Goal: Task Accomplishment & Management: Understand process/instructions

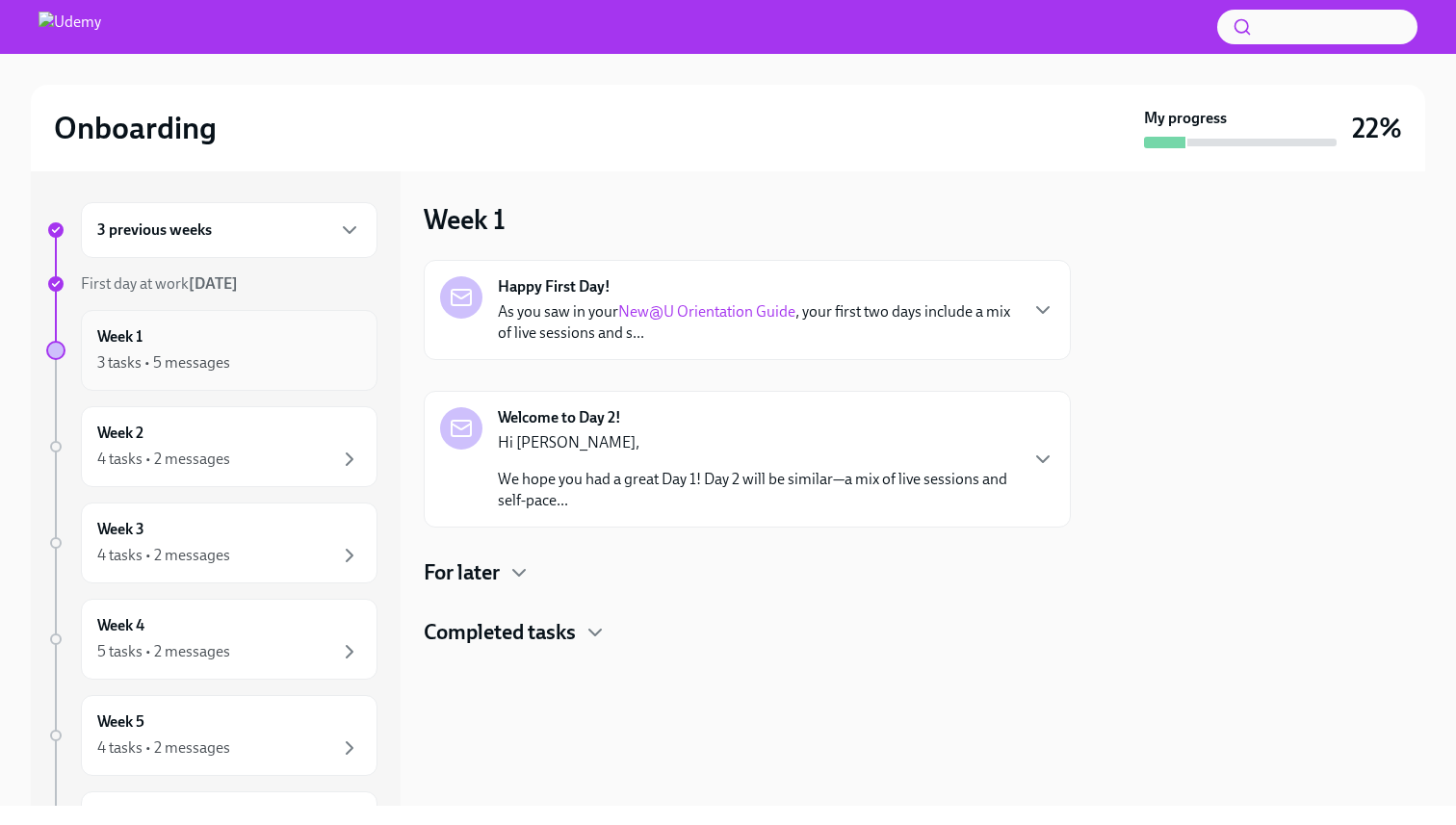
click at [190, 354] on div "3 tasks • 5 messages" at bounding box center [163, 363] width 132 height 21
click at [1035, 315] on icon "button" at bounding box center [1042, 309] width 23 height 23
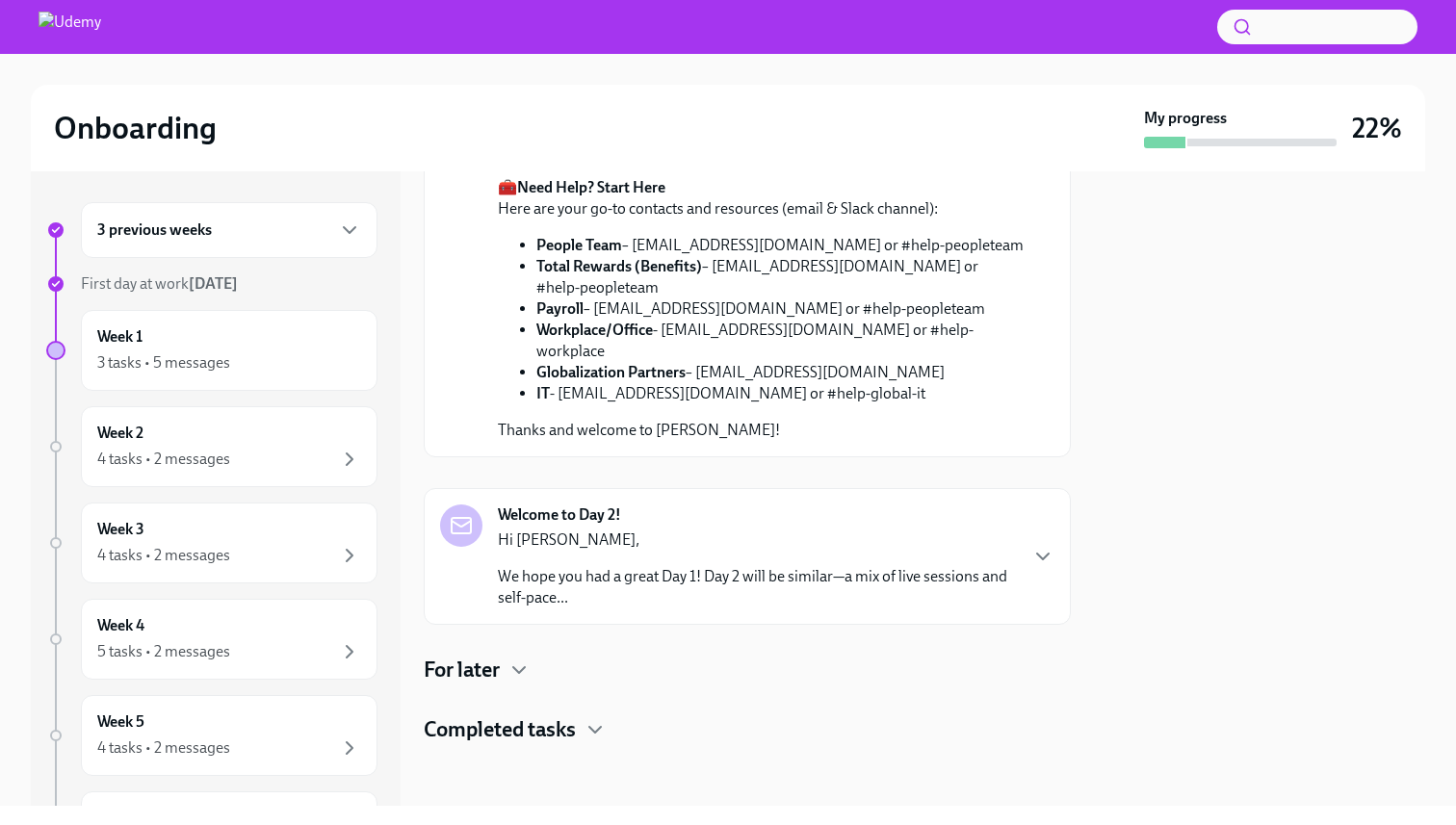
scroll to position [689, 0]
click at [1028, 540] on div "Welcome to Day 2! Hi [PERSON_NAME], We hope you had a great Day 1! Day 2 will b…" at bounding box center [747, 555] width 615 height 104
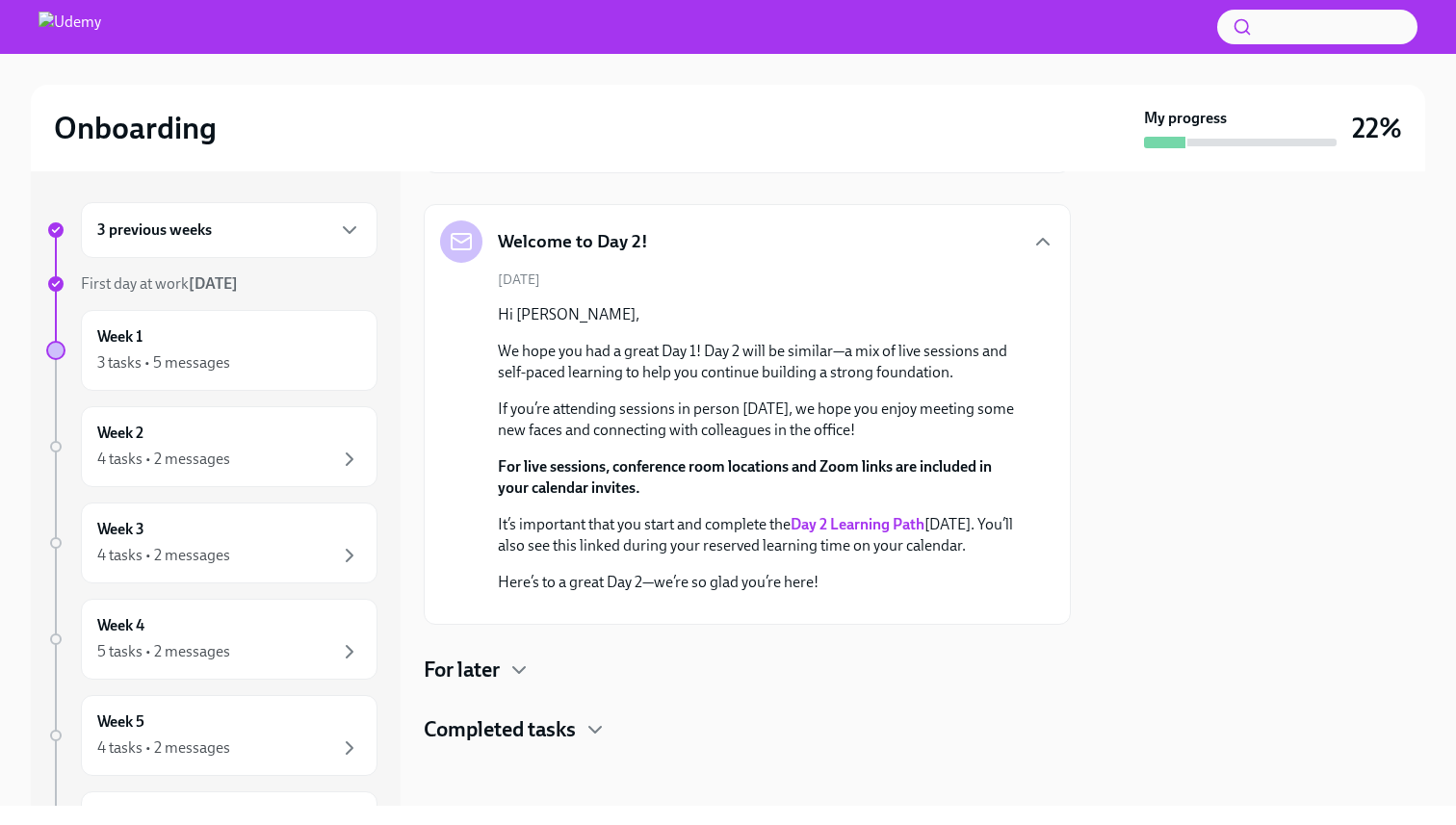
scroll to position [0, 0]
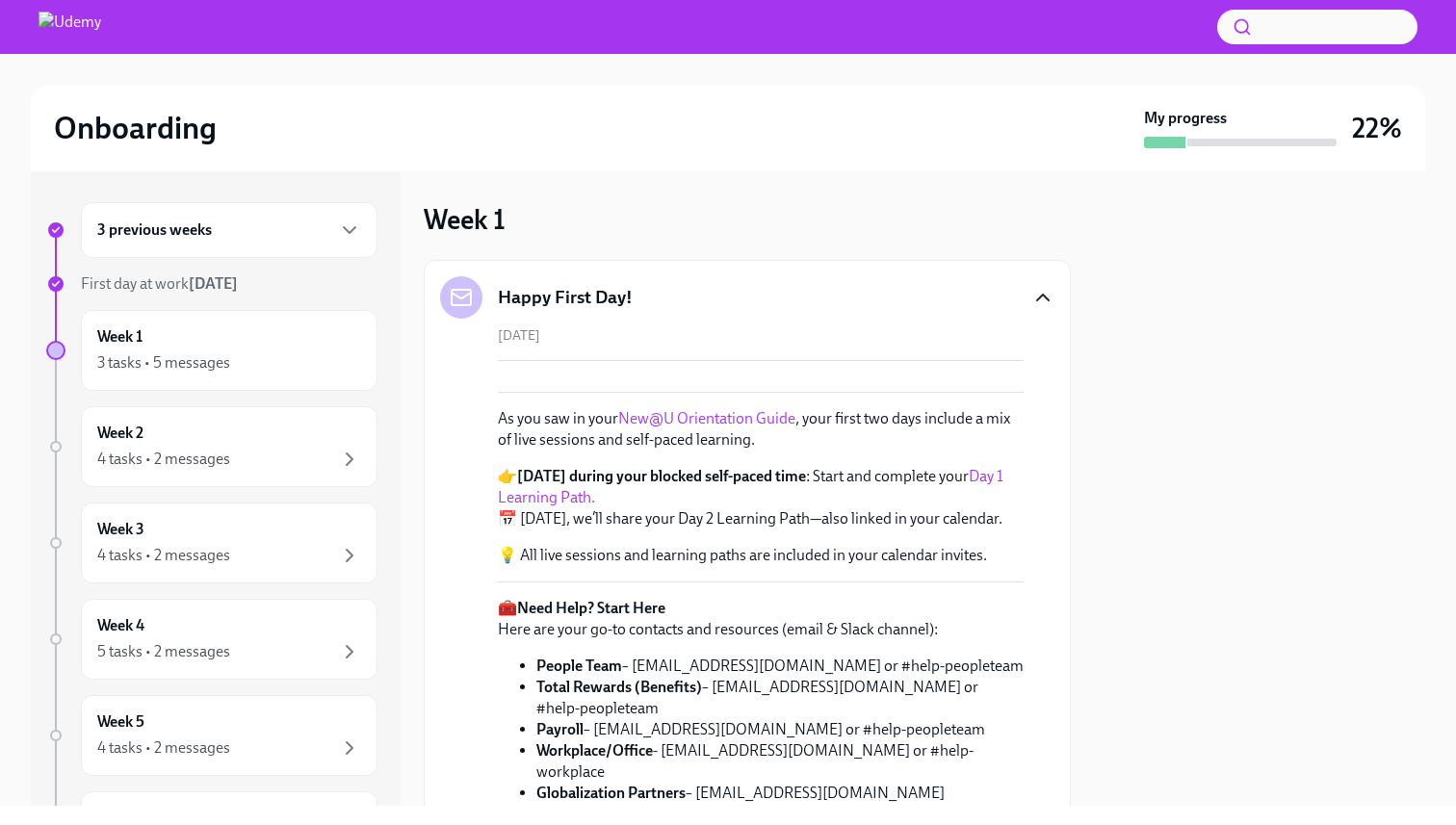
click at [1036, 285] on div "Happy First Day!" at bounding box center [747, 297] width 615 height 42
click at [1036, 296] on icon "button" at bounding box center [1042, 296] width 23 height 23
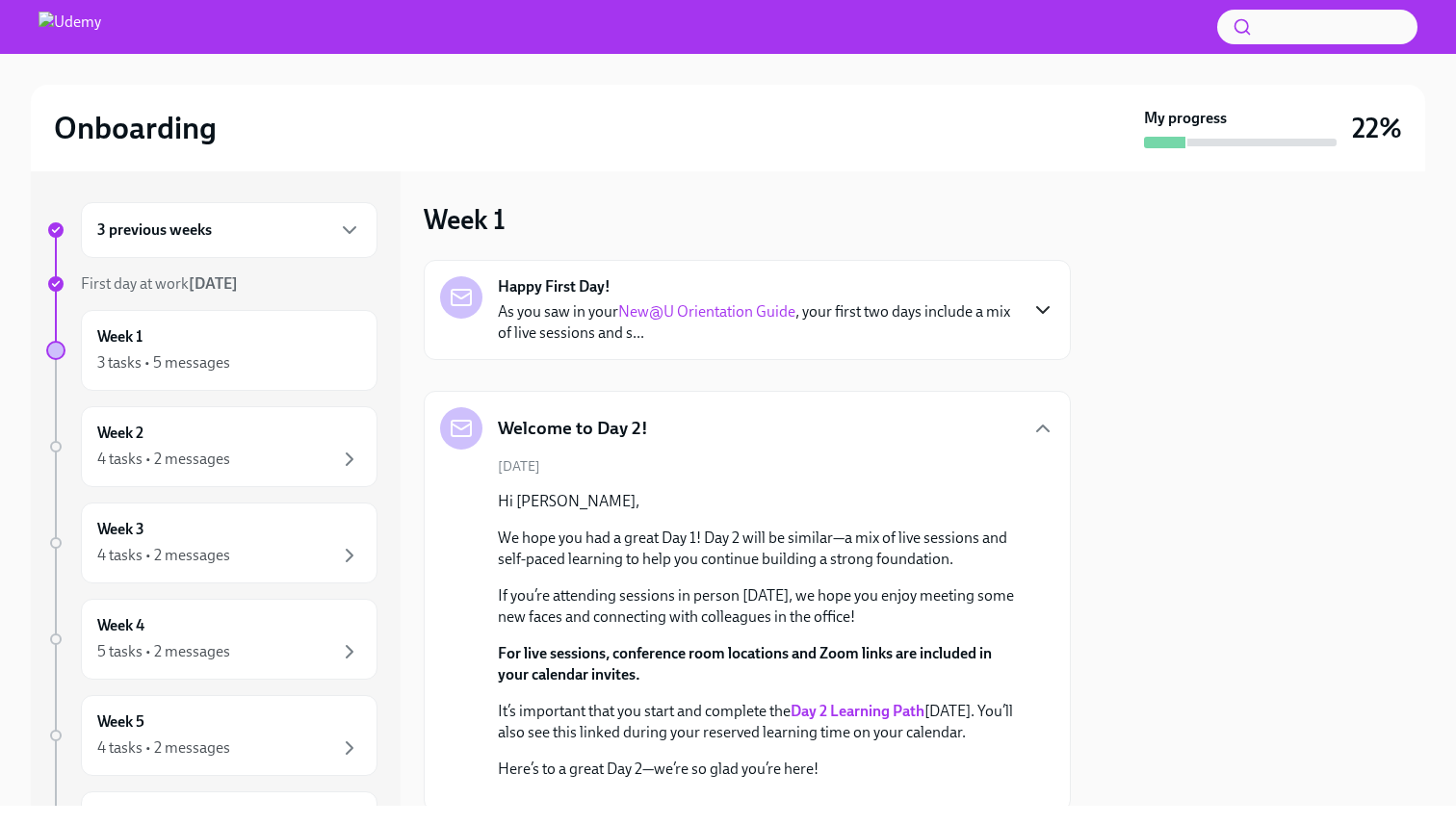
click at [1034, 386] on div "Happy First Day! As you saw in your New@U Orientation Guide , your first two da…" at bounding box center [747, 536] width 647 height 551
click at [1040, 423] on icon "button" at bounding box center [1042, 428] width 23 height 23
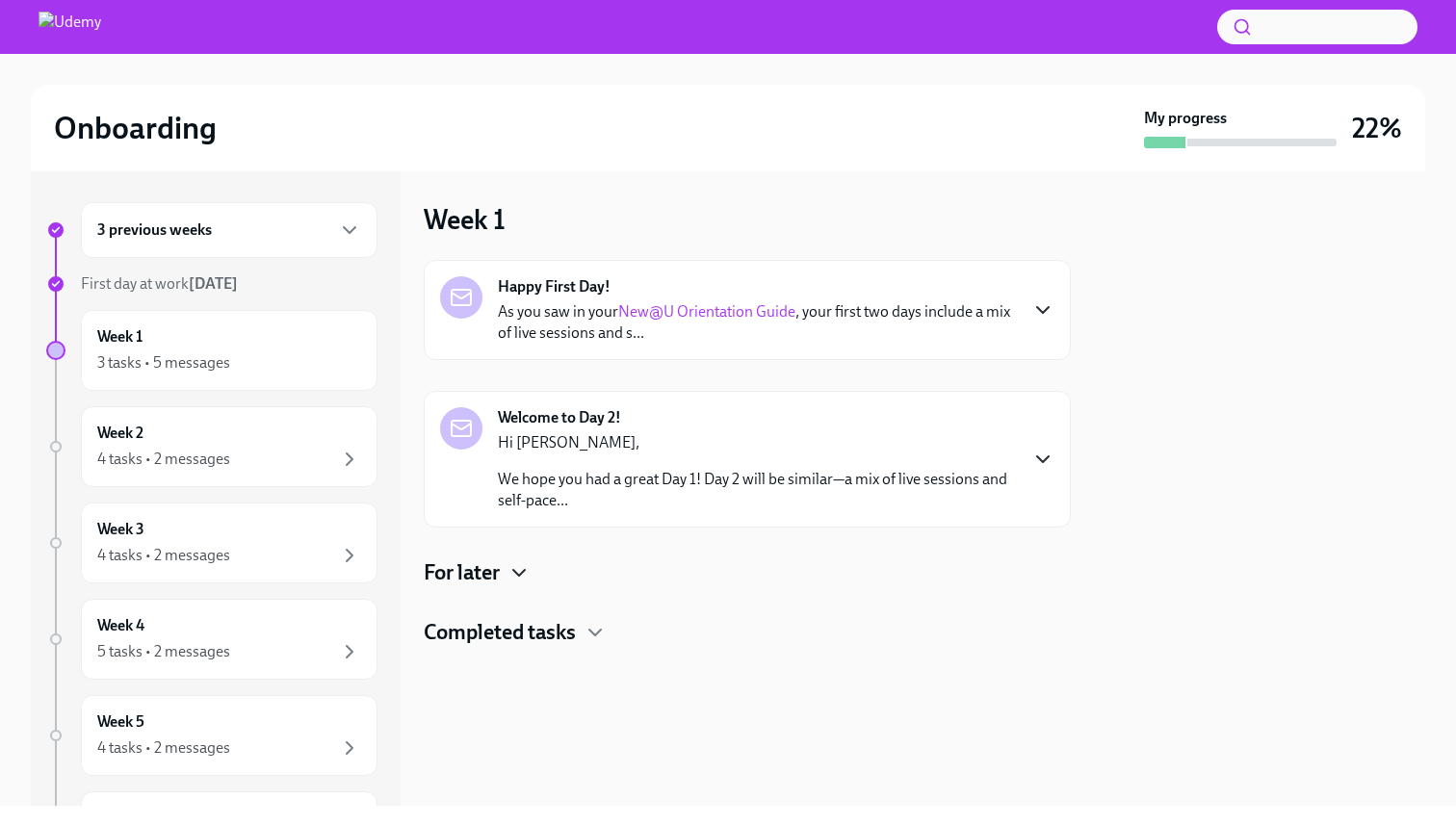
click at [514, 578] on icon "button" at bounding box center [518, 572] width 23 height 23
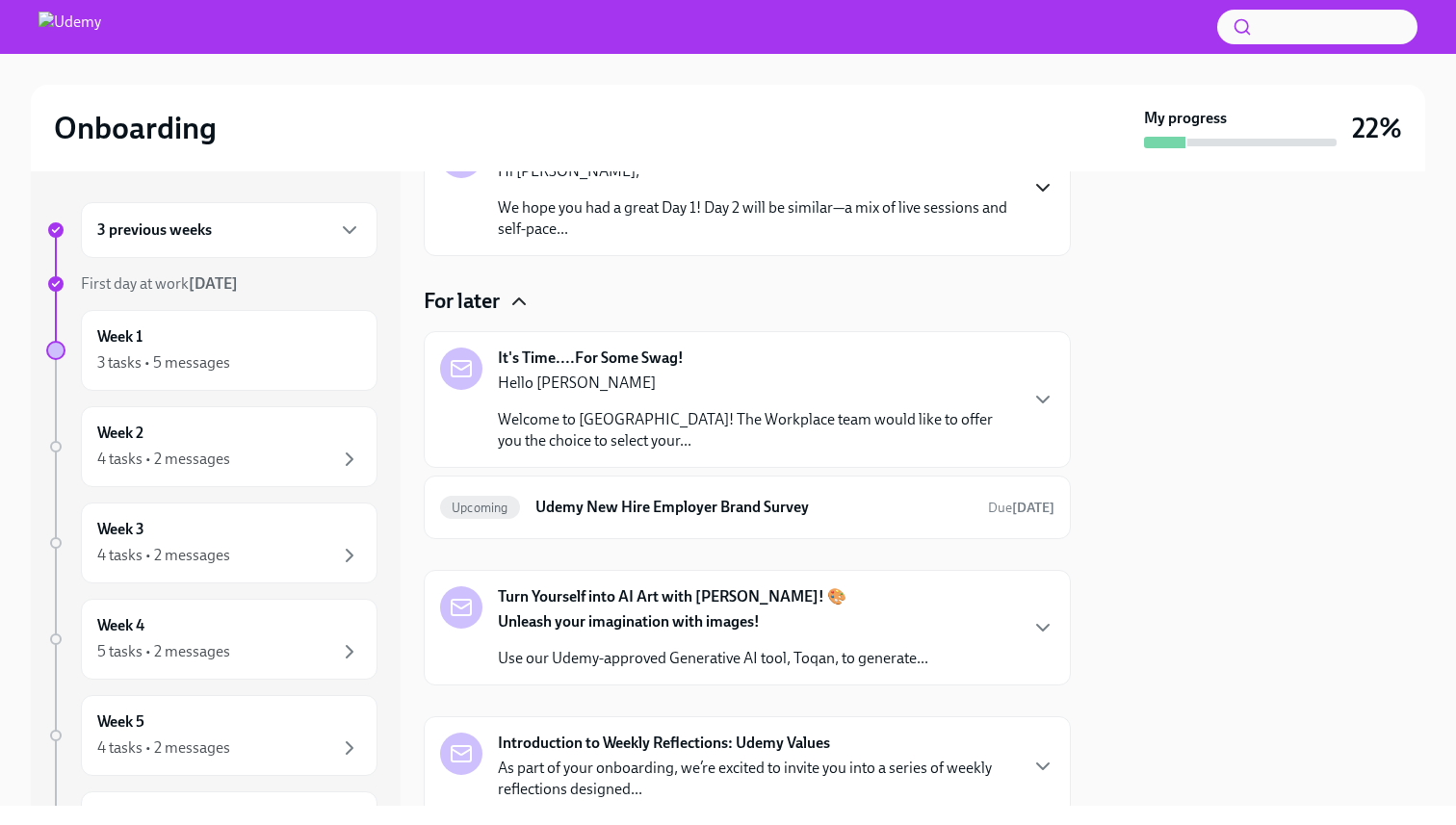
scroll to position [320, 0]
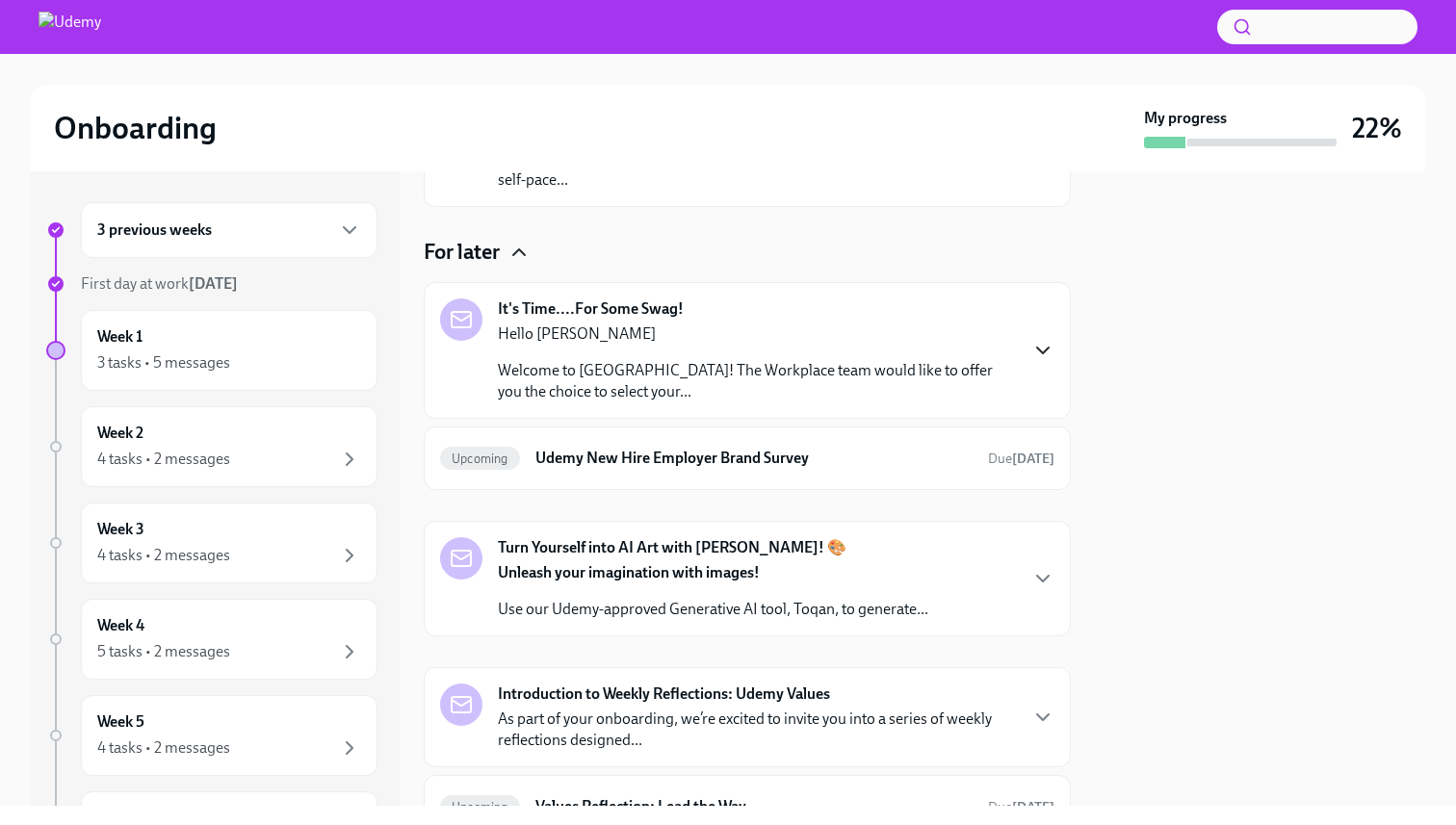
click at [1035, 349] on icon "button" at bounding box center [1042, 350] width 23 height 23
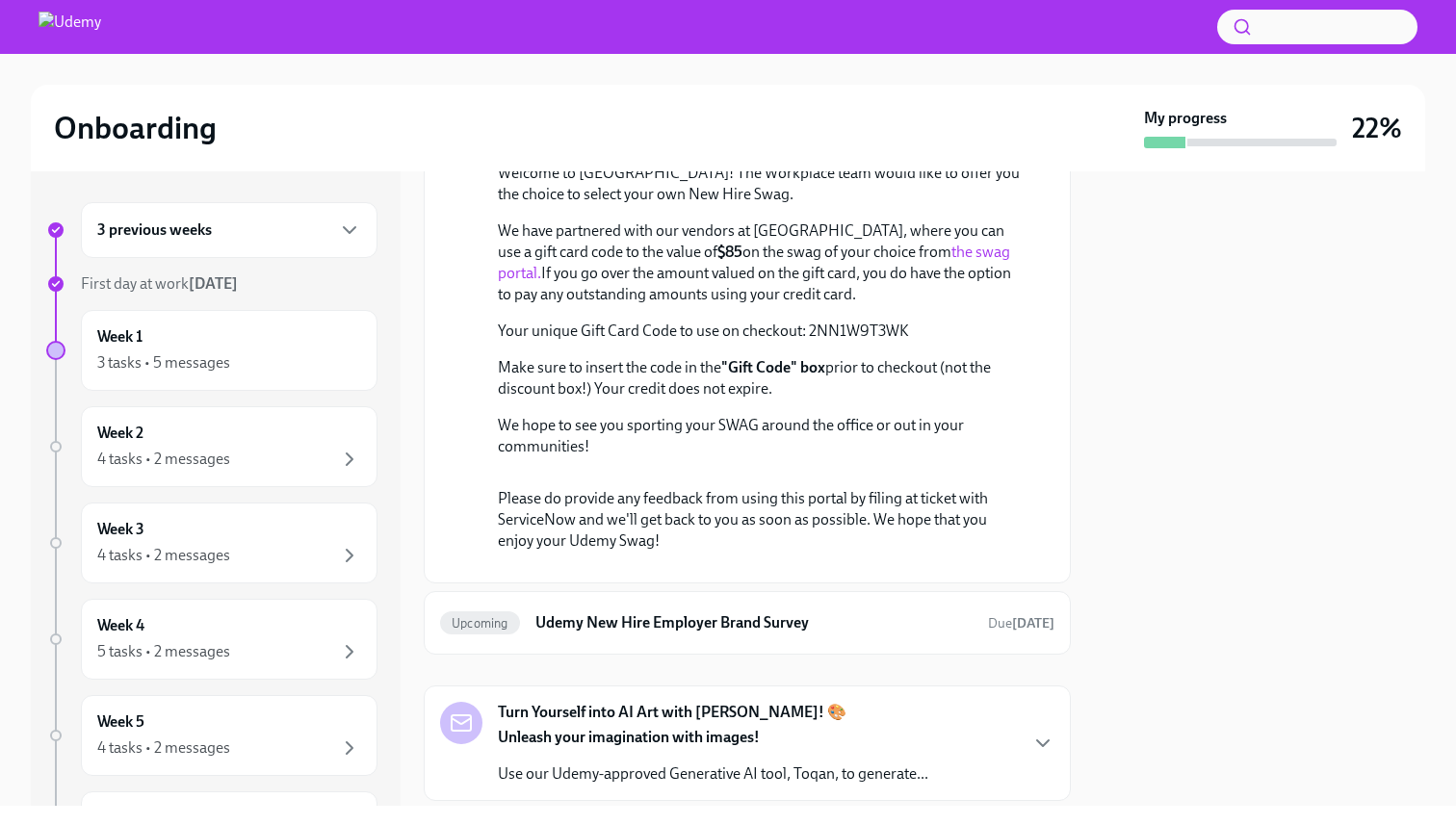
scroll to position [594, 0]
click at [855, 280] on link "the swag portal." at bounding box center [754, 261] width 512 height 40
drag, startPoint x: 808, startPoint y: 480, endPoint x: 928, endPoint y: 481, distance: 120.0
click at [928, 340] on p "Your unique Gift Card Code to use on checkout: 2NN1W9T3WK" at bounding box center [761, 328] width 526 height 21
copy p "2NN1W9T3WK"
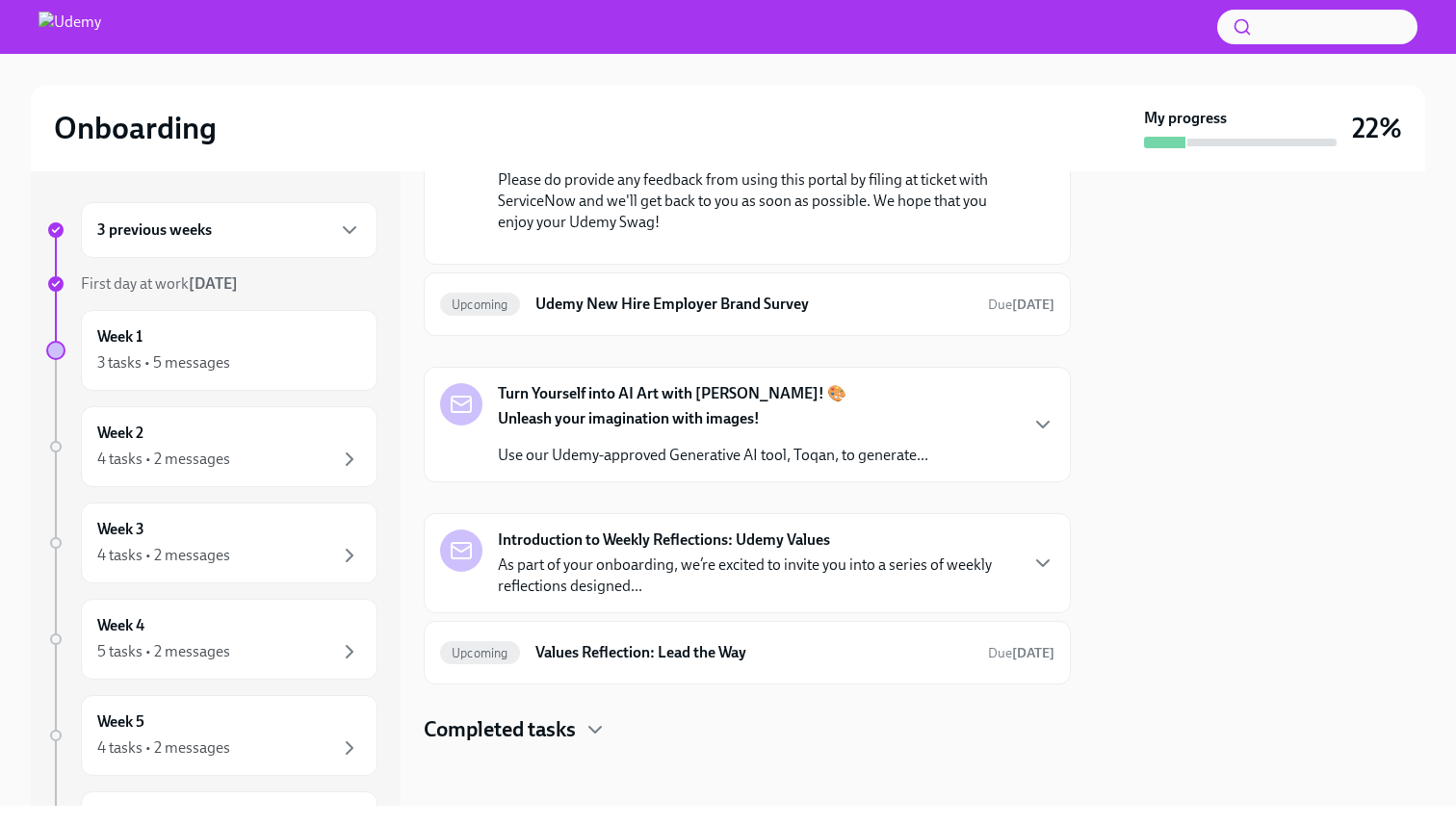
scroll to position [1094, 0]
click at [798, 315] on h6 "Udemy New Hire Employer Brand Survey" at bounding box center [754, 303] width 437 height 21
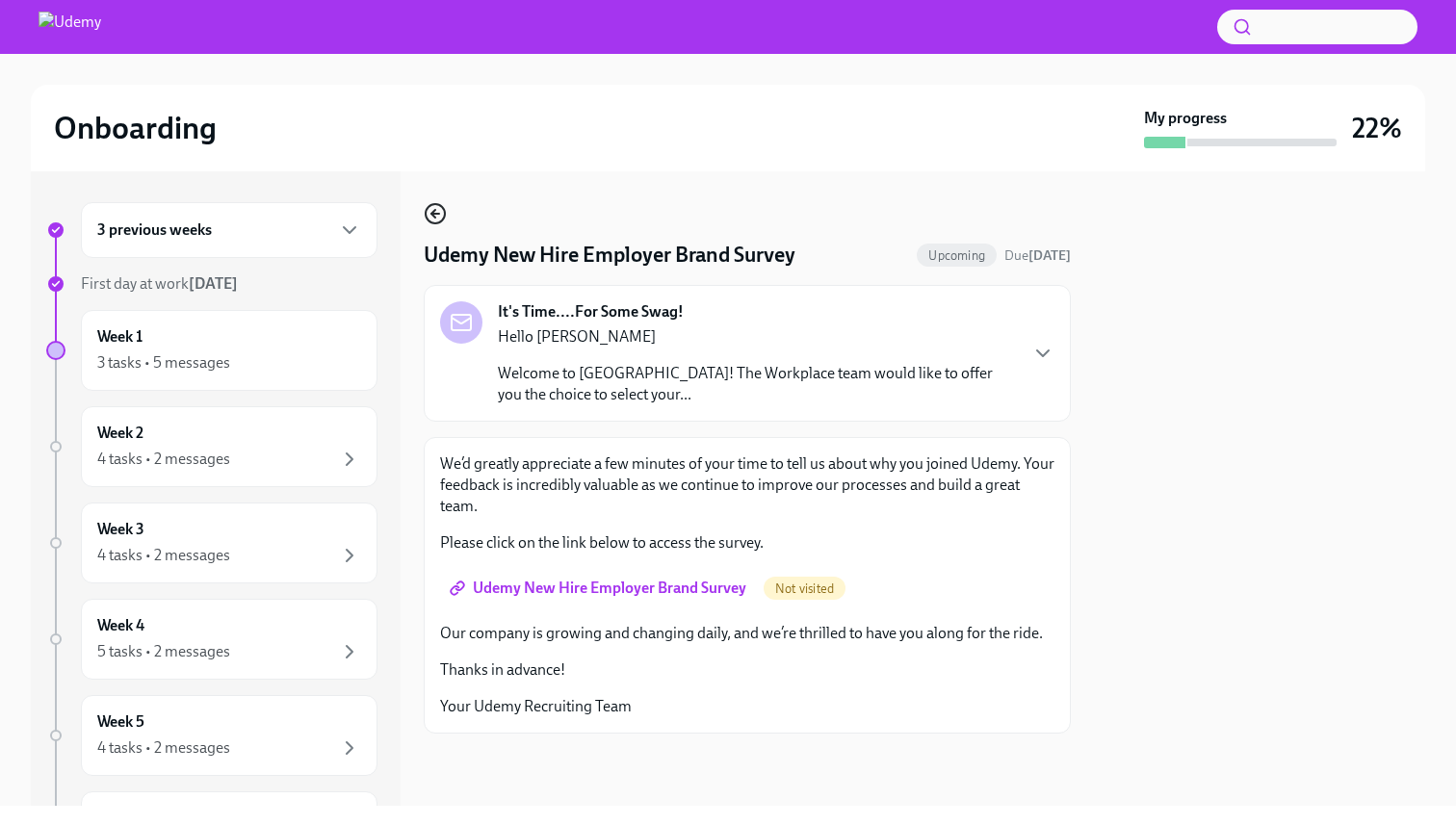
click at [436, 213] on icon "button" at bounding box center [435, 213] width 8 height 0
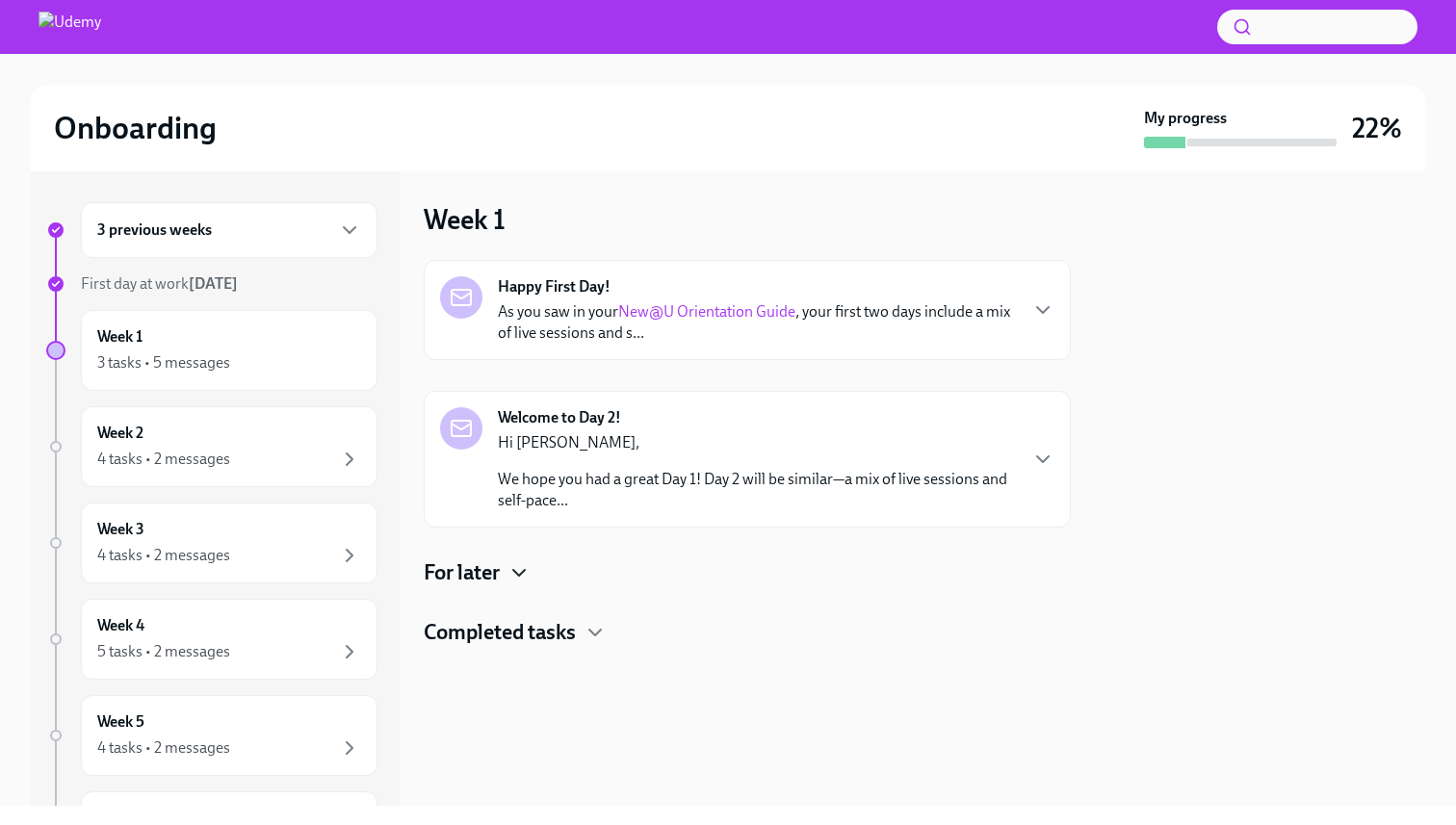
click at [518, 571] on icon "button" at bounding box center [518, 572] width 23 height 23
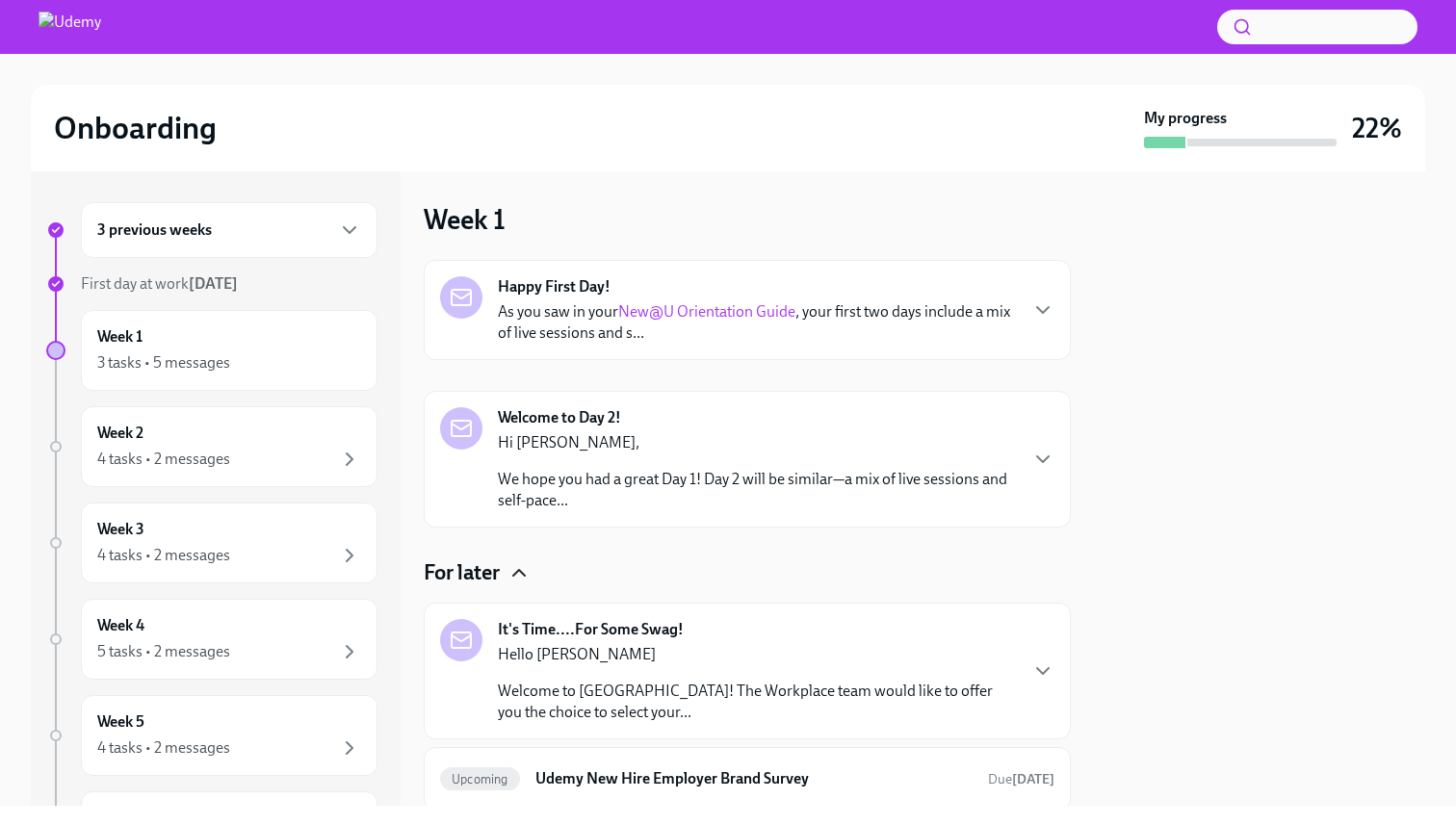
click at [1037, 654] on div "It's Time....For Some Swag! Hello [PERSON_NAME] Welcome to [GEOGRAPHIC_DATA]! T…" at bounding box center [747, 670] width 615 height 104
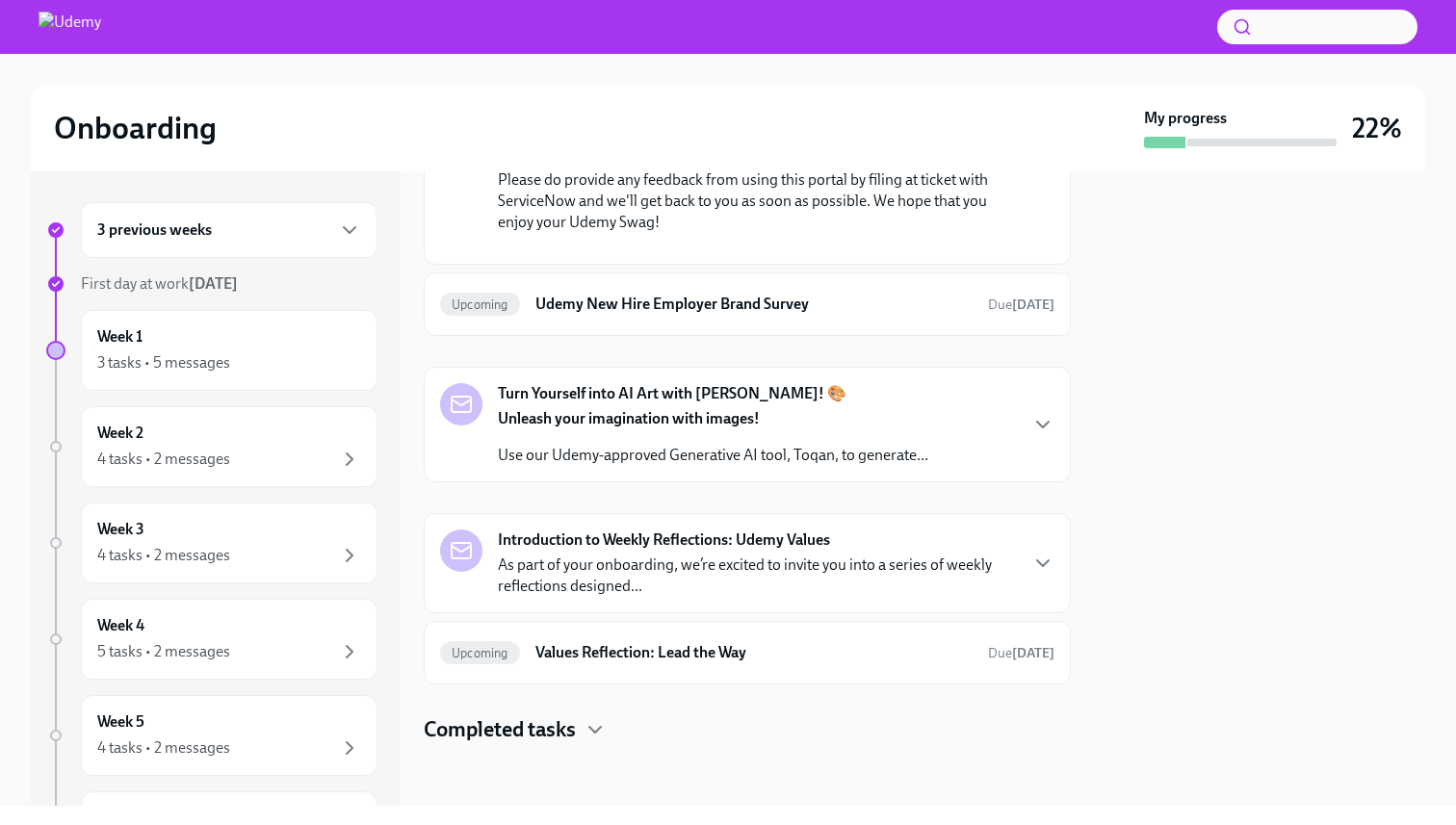
scroll to position [996, 0]
click at [867, 315] on h6 "Udemy New Hire Employer Brand Survey" at bounding box center [754, 303] width 437 height 21
